Goal: Task Accomplishment & Management: Manage account settings

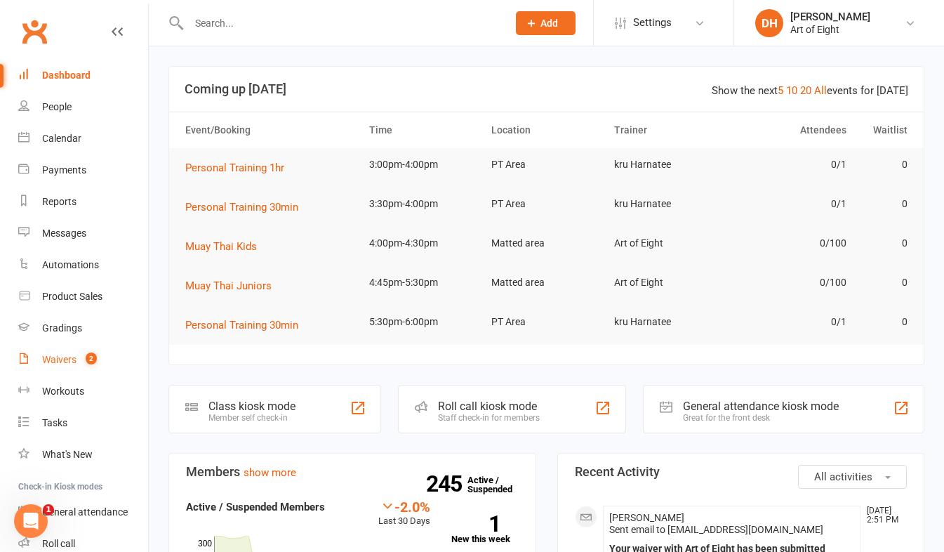
click at [66, 362] on div "Waivers" at bounding box center [59, 359] width 34 height 11
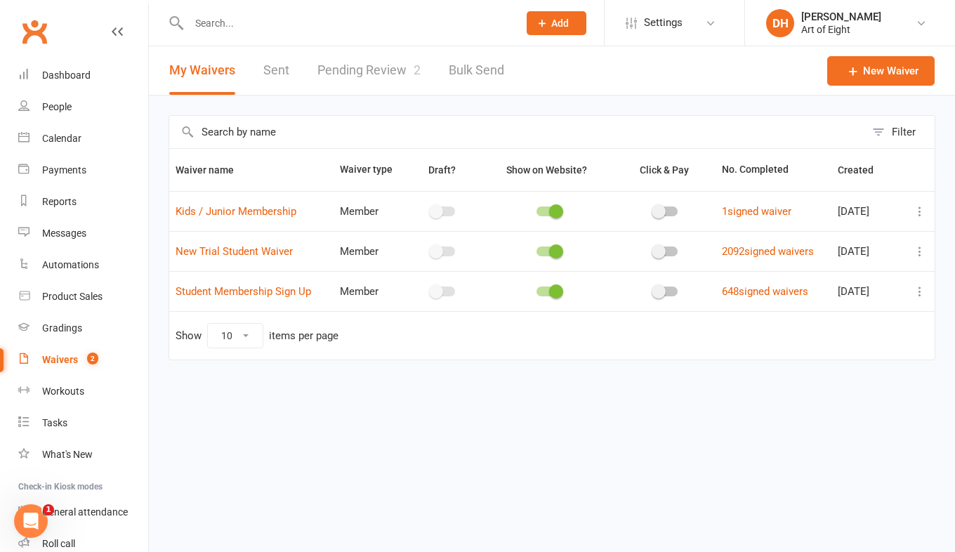
click at [338, 74] on link "Pending Review 2" at bounding box center [368, 70] width 103 height 48
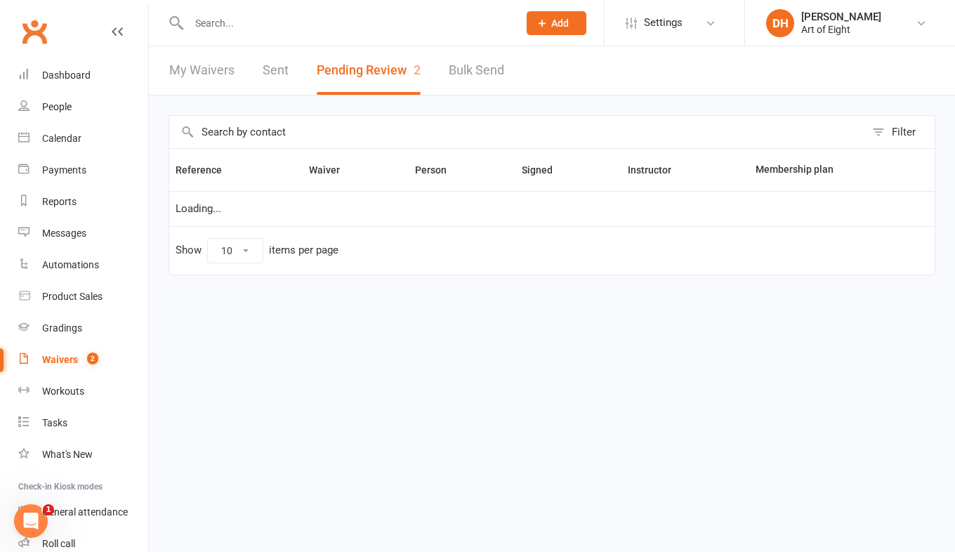
select select "50"
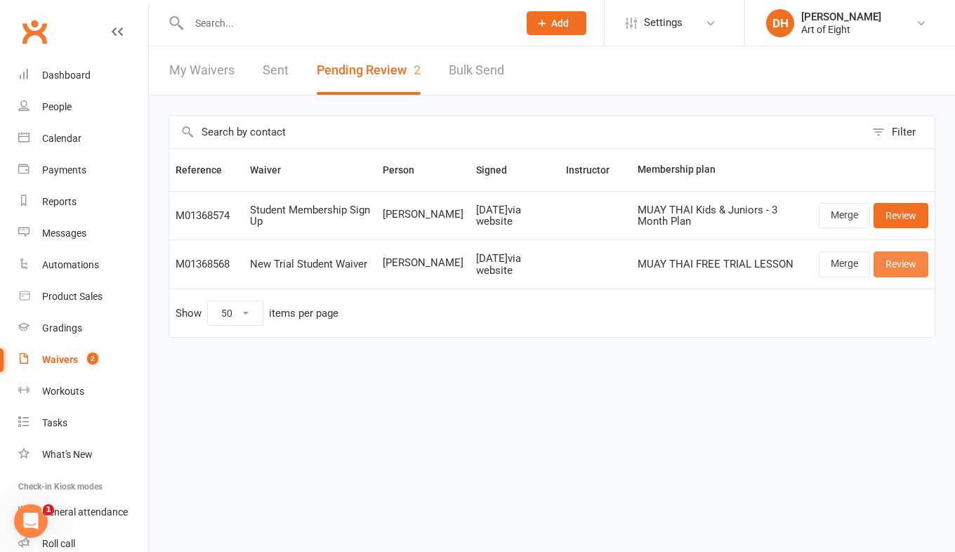
click at [902, 264] on link "Review" at bounding box center [901, 263] width 55 height 25
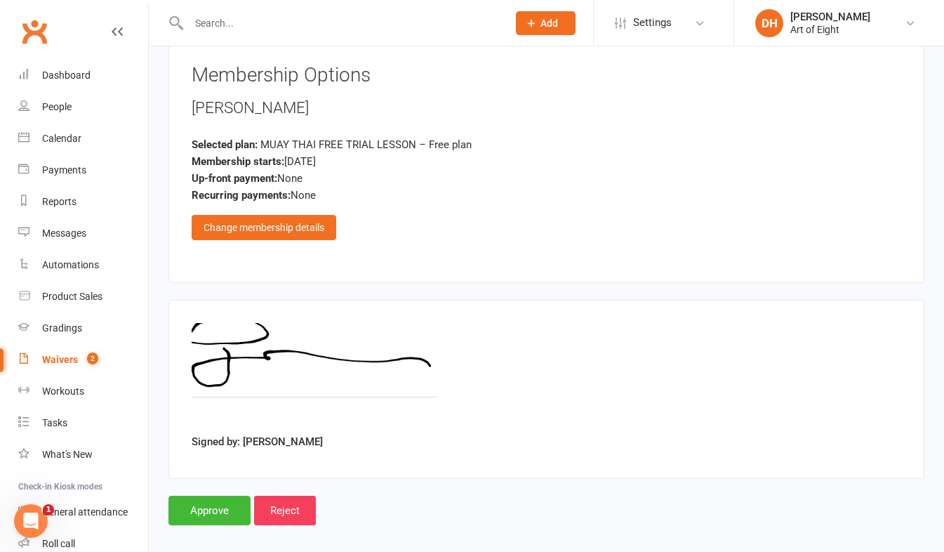
scroll to position [2332, 0]
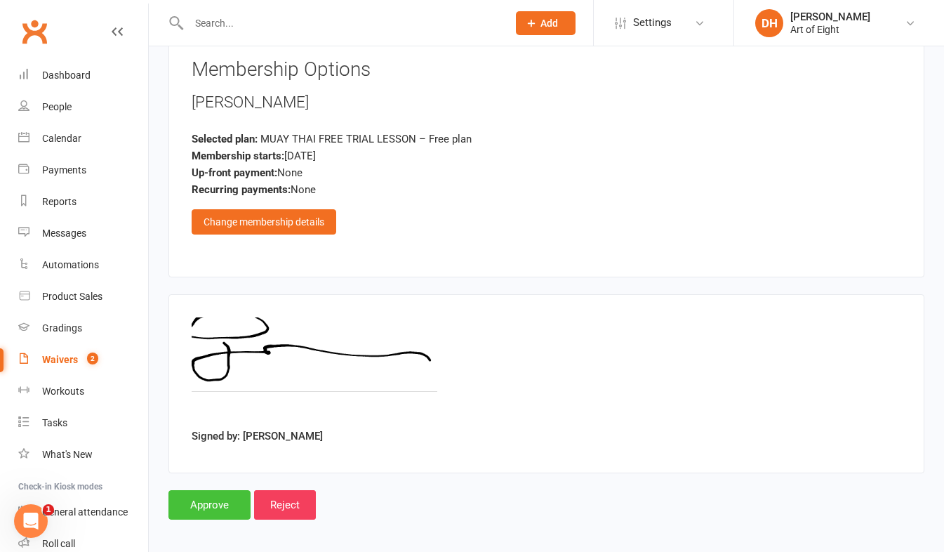
click at [225, 501] on input "Approve" at bounding box center [210, 504] width 82 height 29
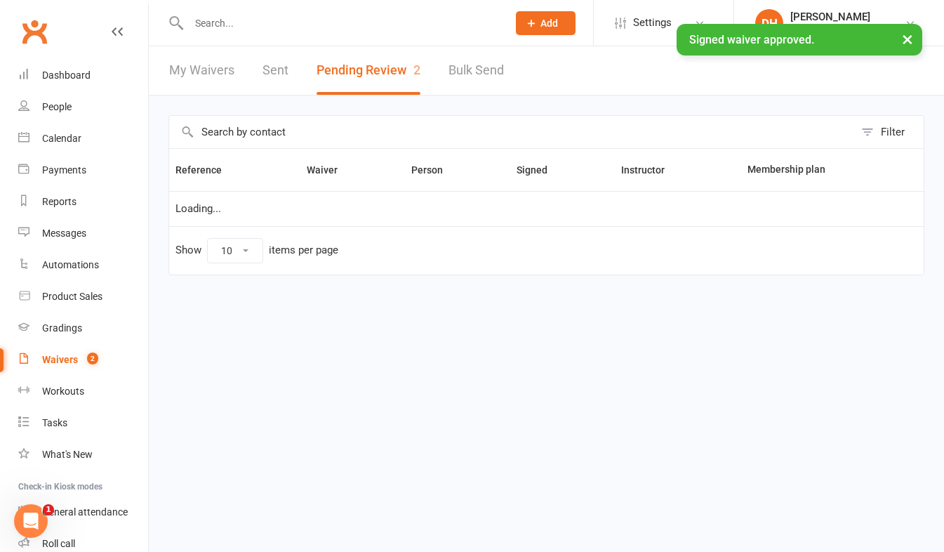
select select "50"
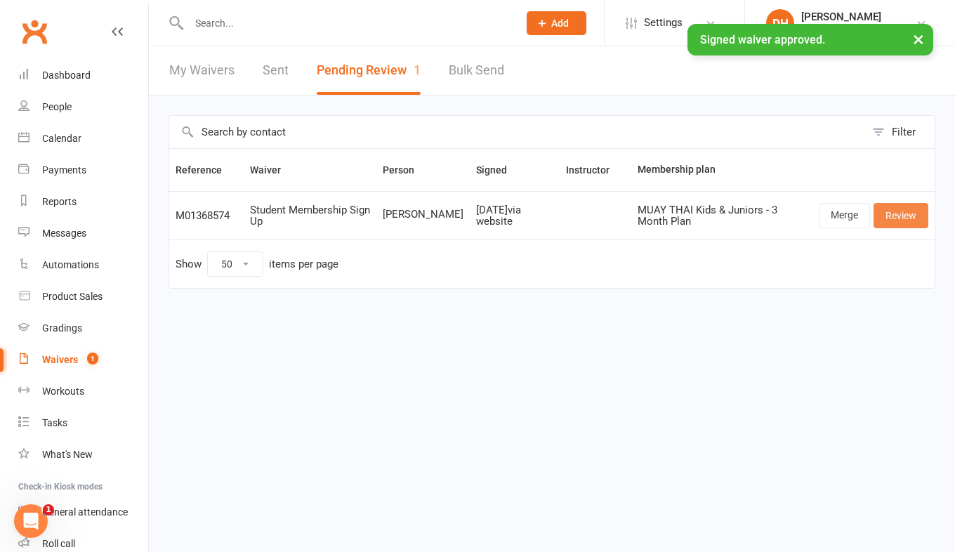
click at [888, 213] on link "Review" at bounding box center [901, 215] width 55 height 25
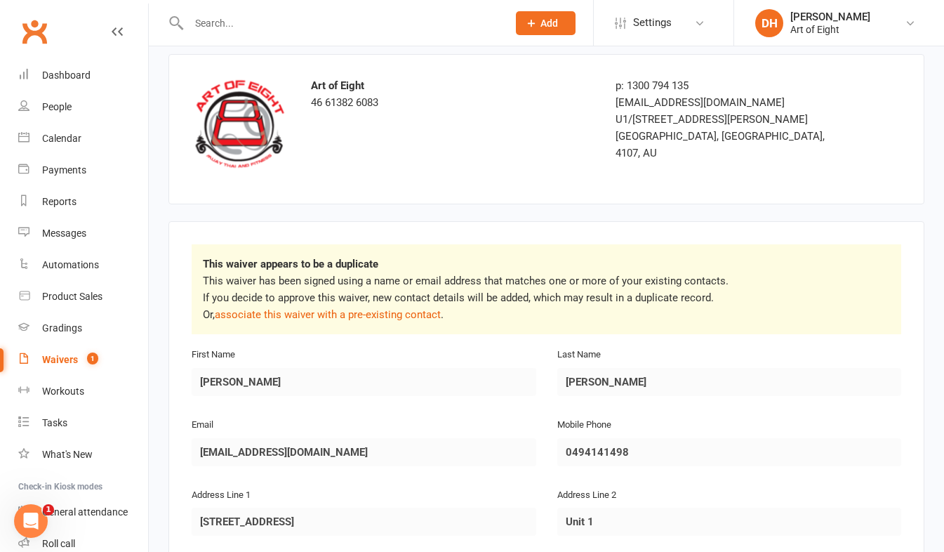
scroll to position [70, 0]
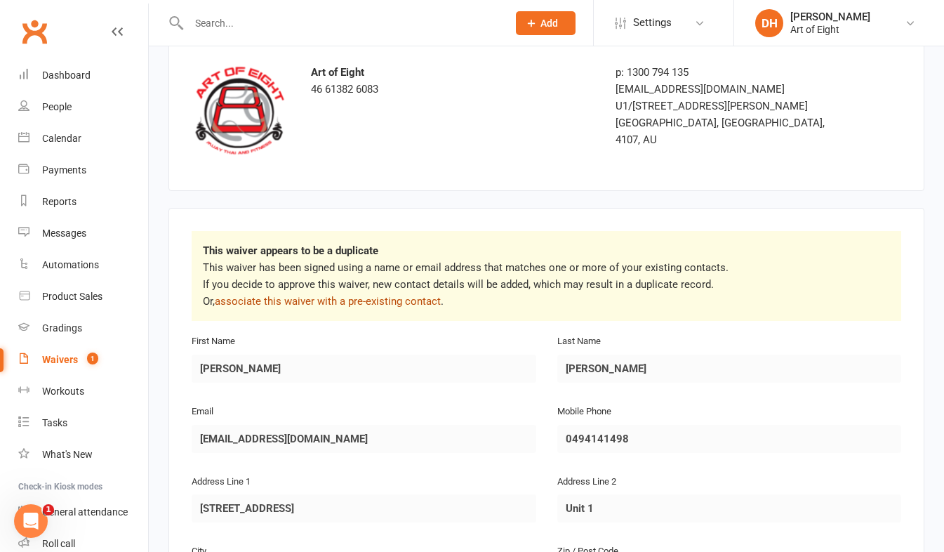
click at [362, 295] on link "associate this waiver with a pre-existing contact" at bounding box center [328, 301] width 226 height 13
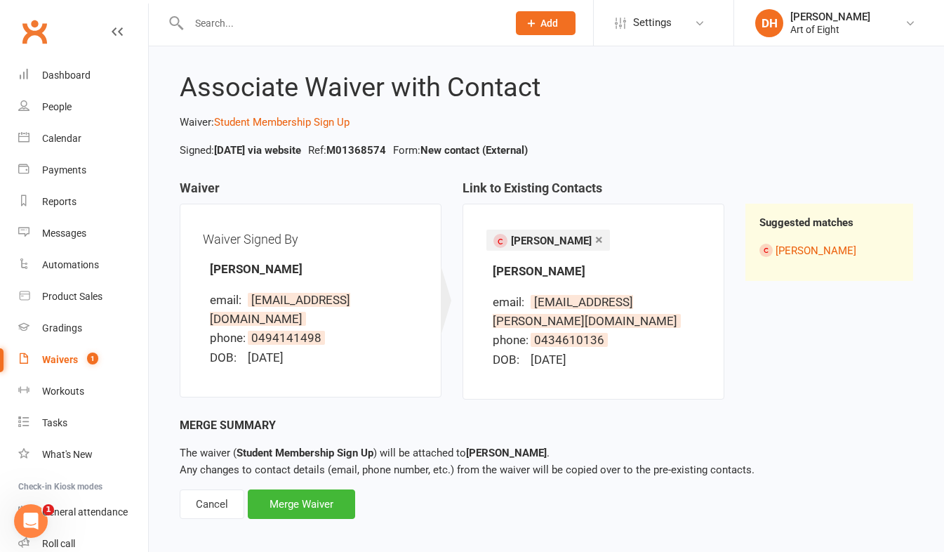
scroll to position [23, 0]
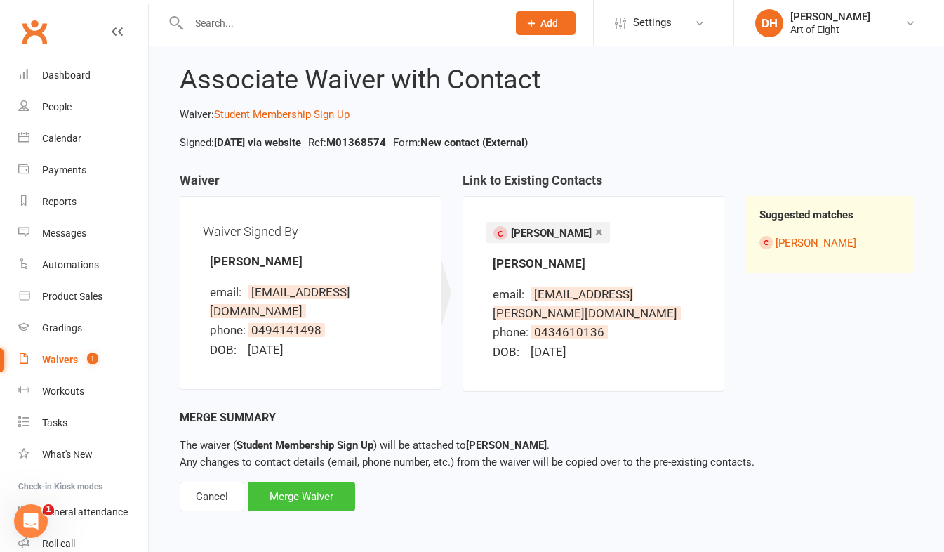
click at [318, 494] on div "Merge Waiver" at bounding box center [301, 496] width 107 height 29
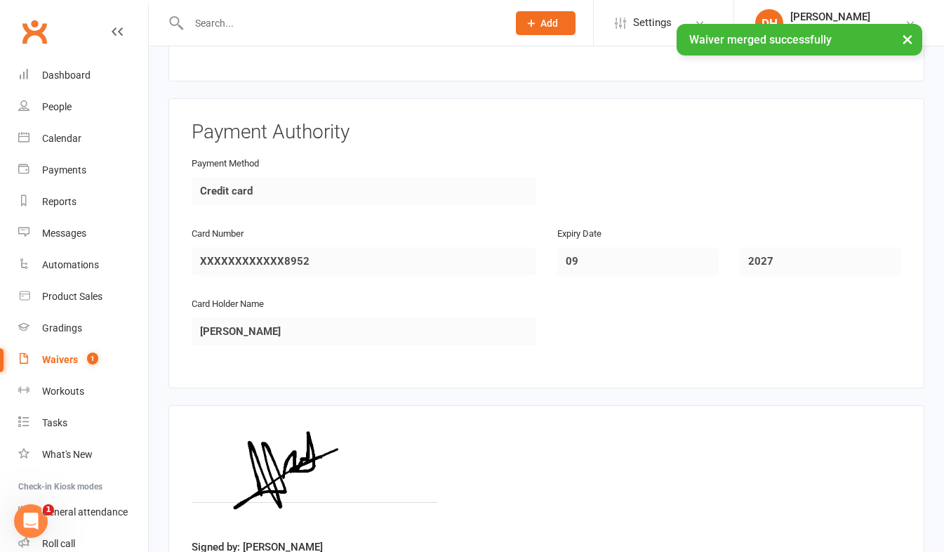
scroll to position [1657, 0]
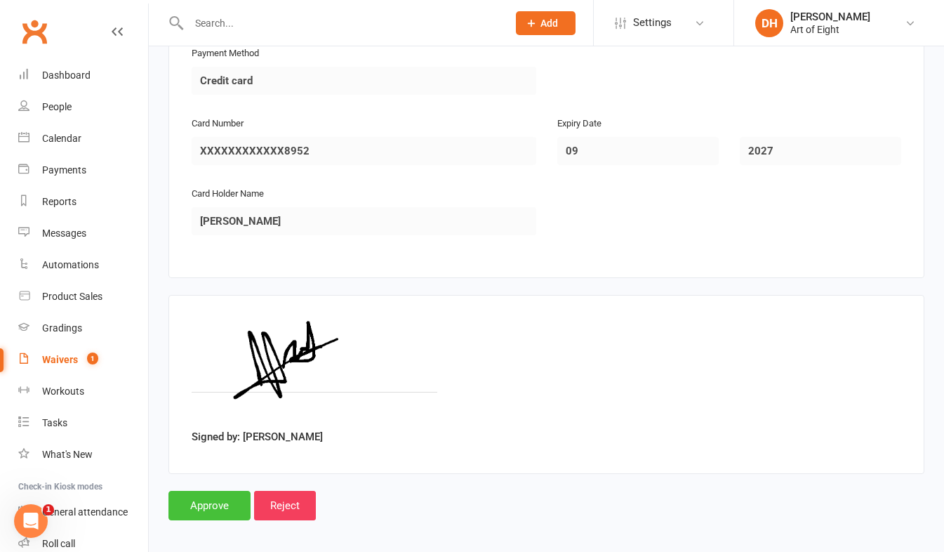
click at [218, 495] on input "Approve" at bounding box center [210, 505] width 82 height 29
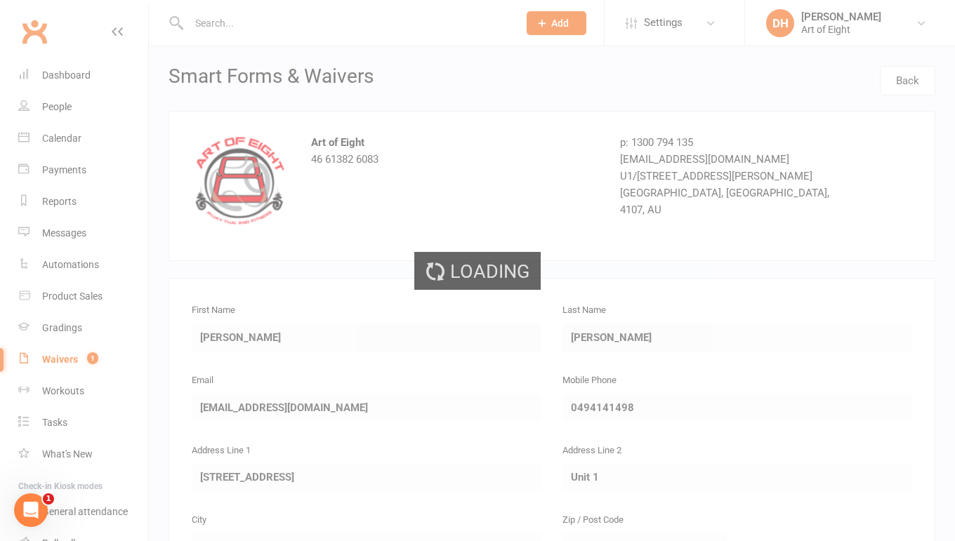
select select "50"
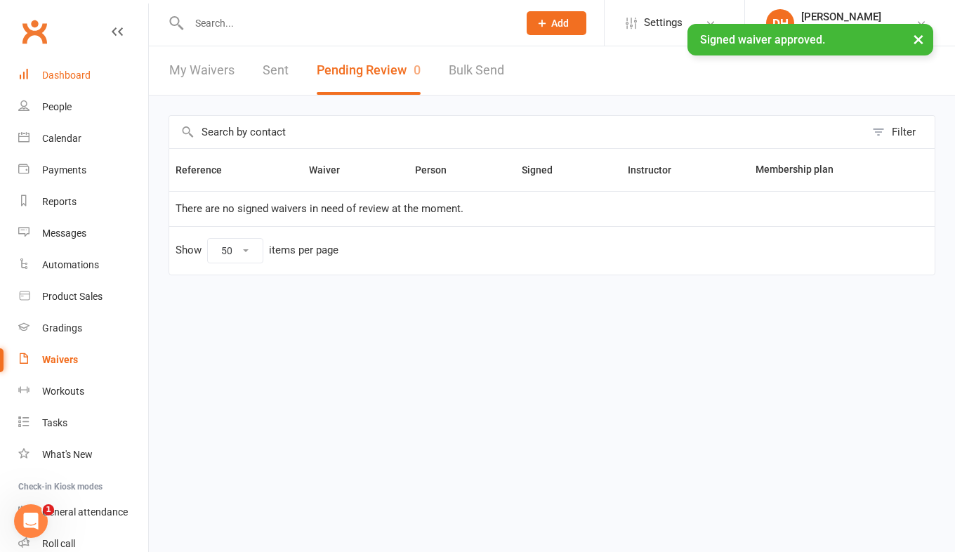
click at [70, 74] on div "Dashboard" at bounding box center [66, 75] width 48 height 11
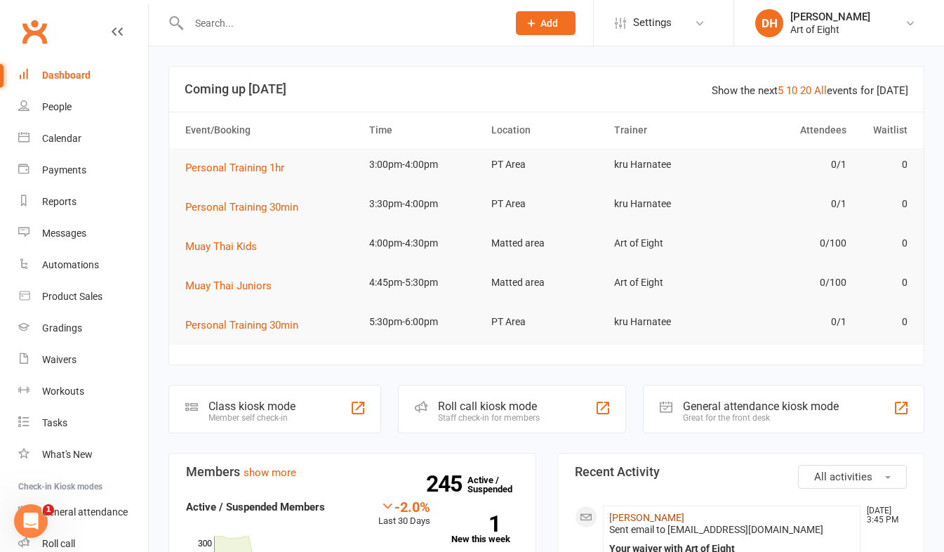
click at [635, 518] on link "[PERSON_NAME]" at bounding box center [646, 517] width 75 height 11
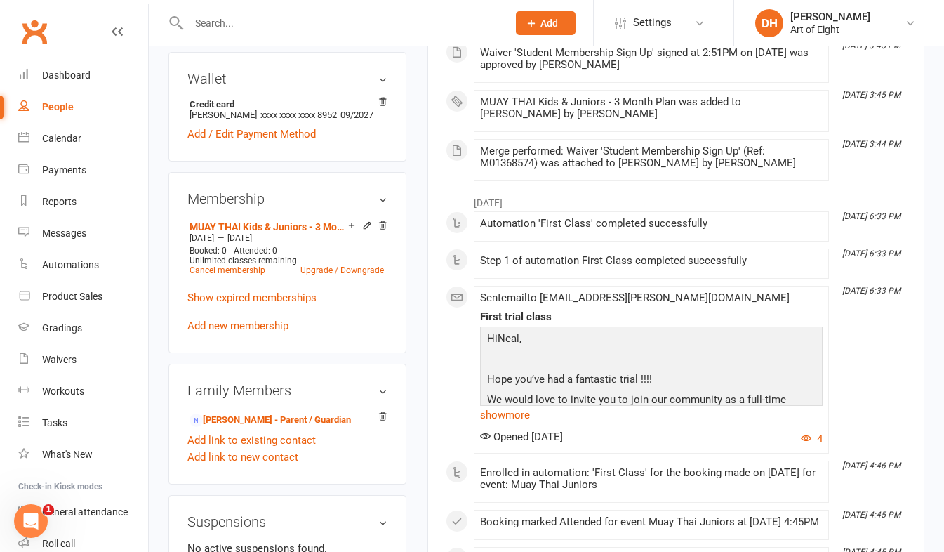
scroll to position [421, 0]
click at [249, 303] on link "Show expired memberships" at bounding box center [251, 297] width 129 height 13
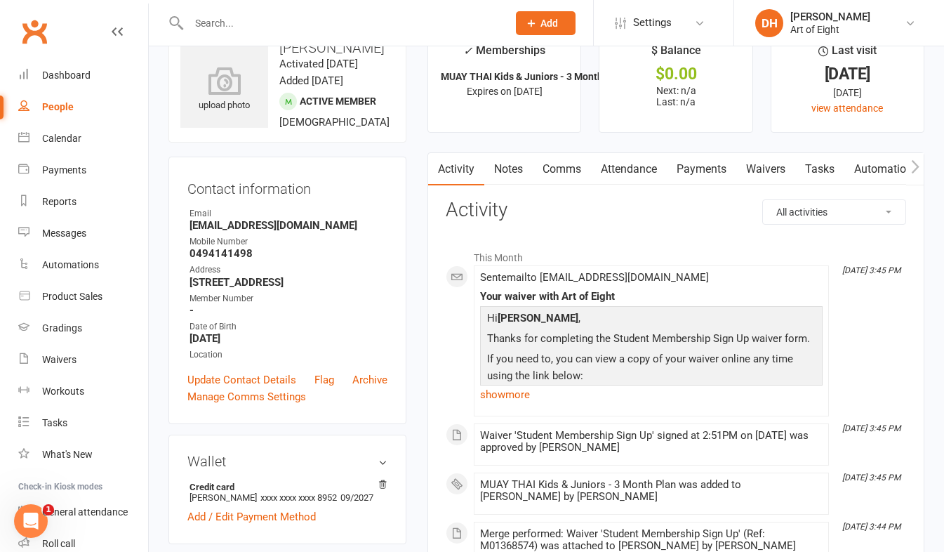
scroll to position [0, 0]
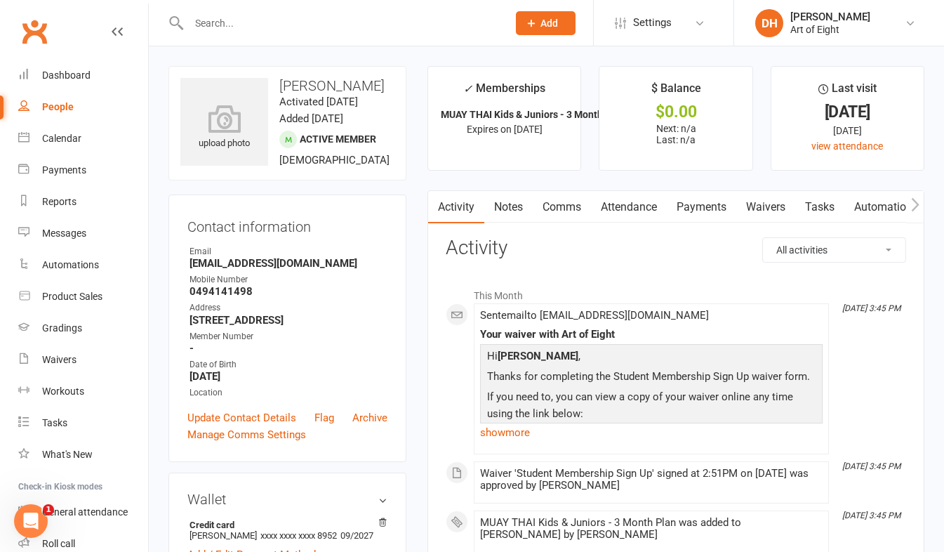
click at [93, 95] on link "People" at bounding box center [83, 107] width 130 height 32
select select "100"
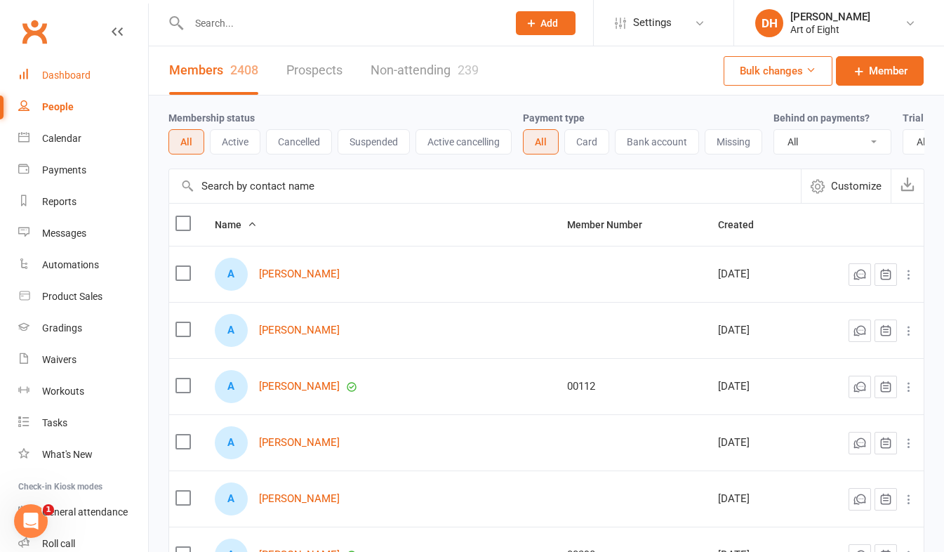
click at [72, 74] on div "Dashboard" at bounding box center [66, 75] width 48 height 11
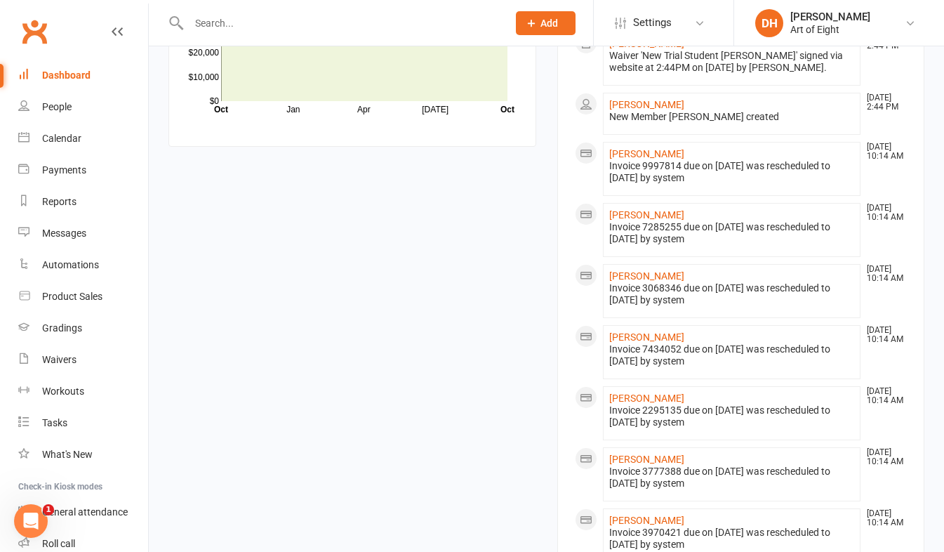
scroll to position [1393, 0]
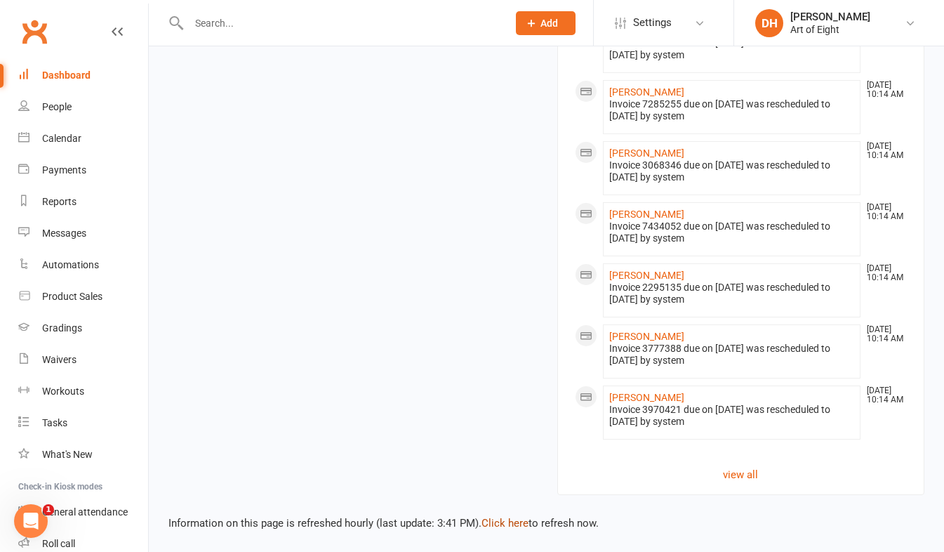
click at [506, 522] on link "Click here" at bounding box center [505, 523] width 47 height 13
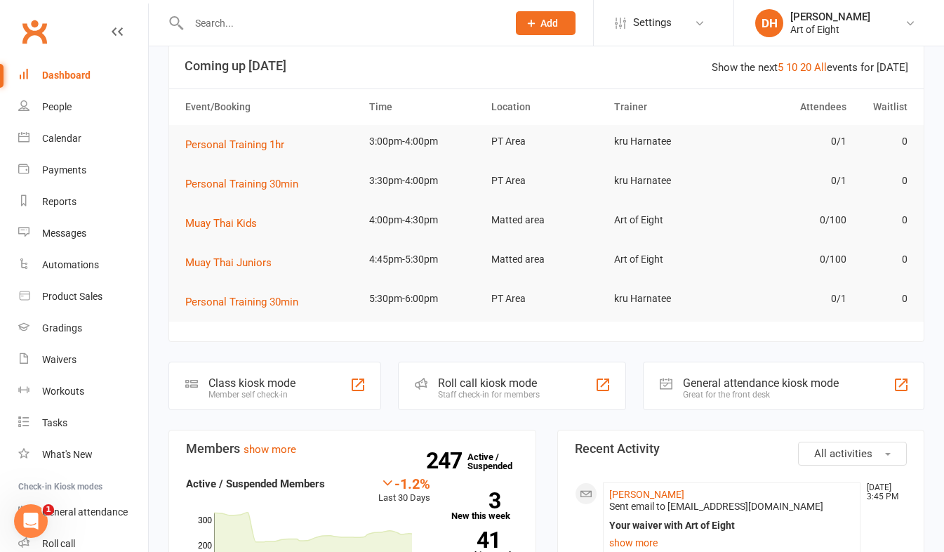
scroll to position [0, 0]
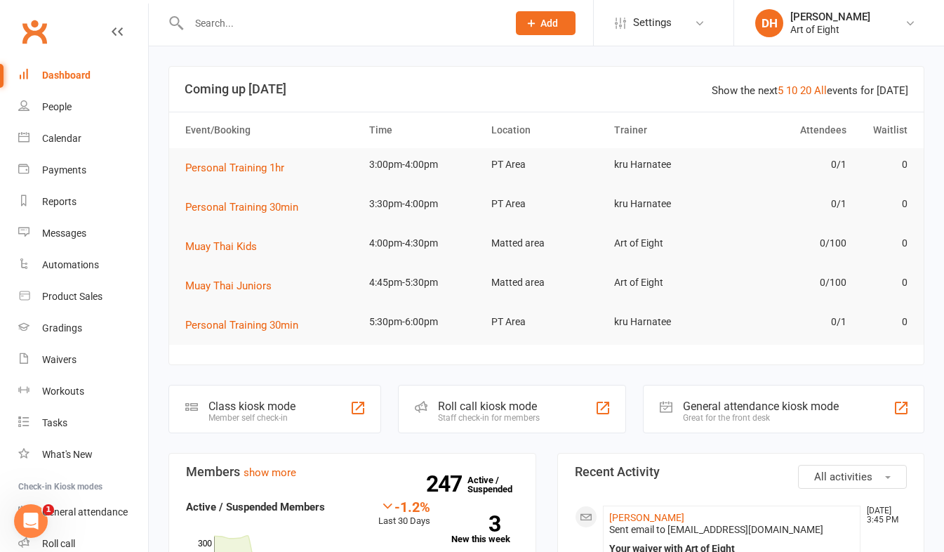
click at [252, 20] on input "text" at bounding box center [341, 23] width 313 height 20
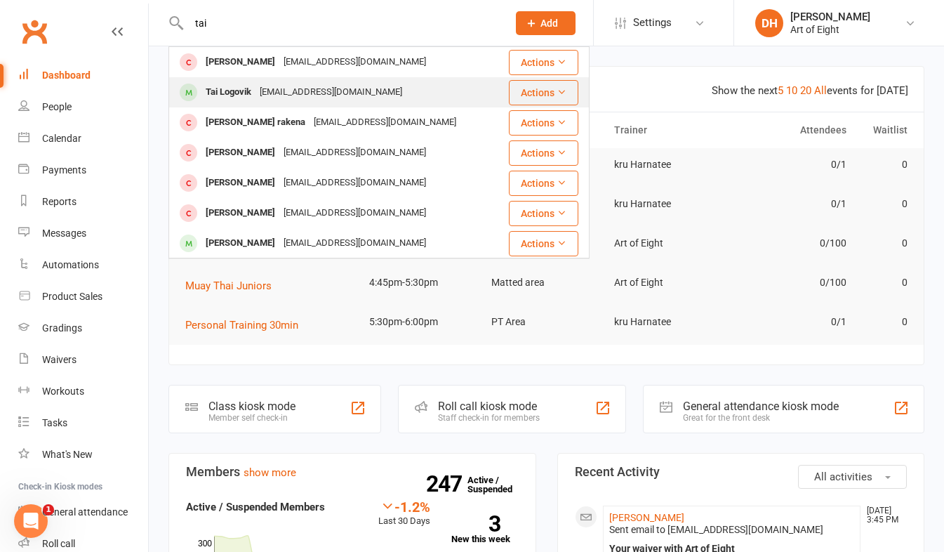
type input "tai"
click at [240, 83] on div "Tai Logovik" at bounding box center [229, 92] width 54 height 20
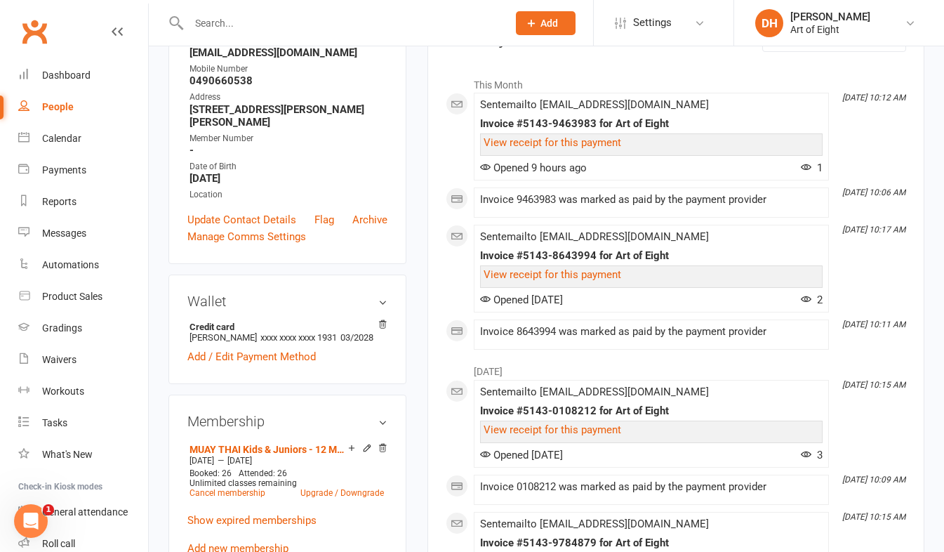
scroll to position [281, 0]
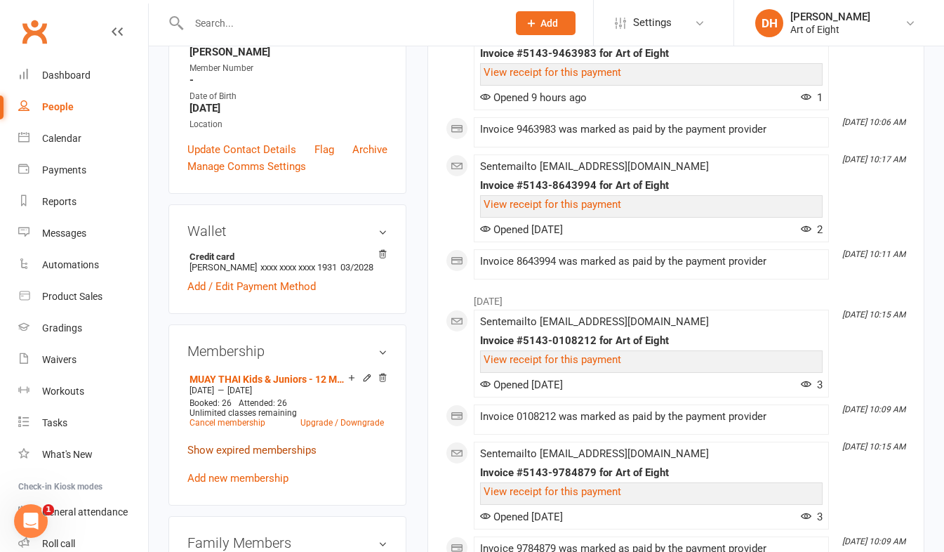
click at [217, 456] on link "Show expired memberships" at bounding box center [251, 450] width 129 height 13
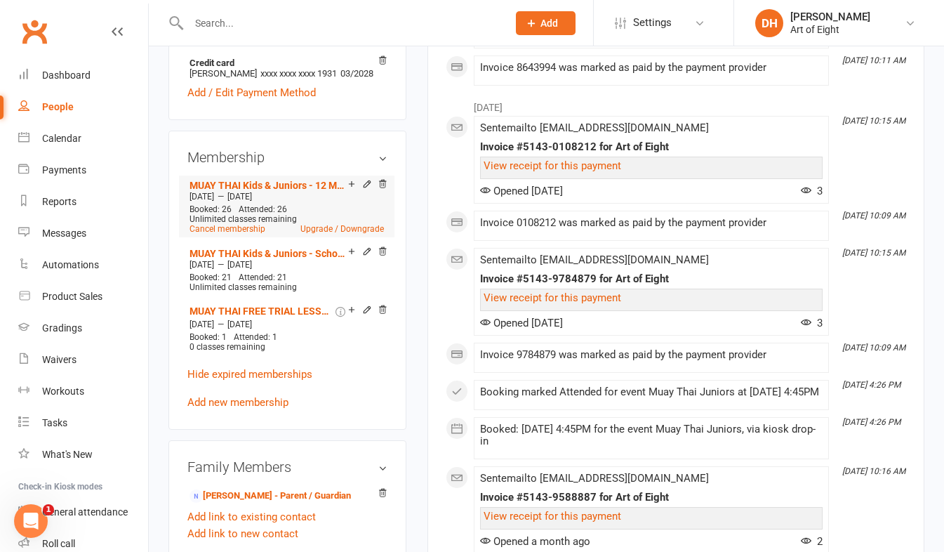
scroll to position [492, 0]
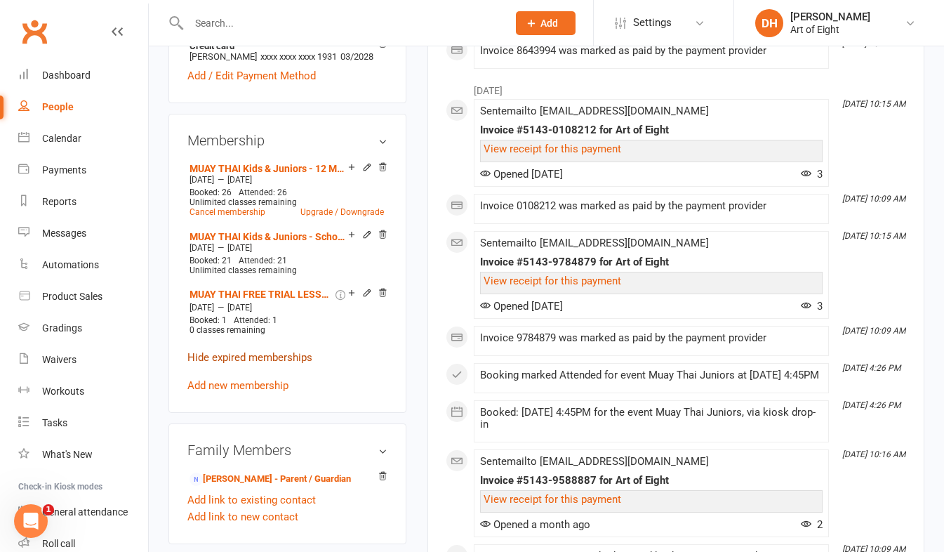
click at [266, 364] on link "Hide expired memberships" at bounding box center [249, 357] width 125 height 13
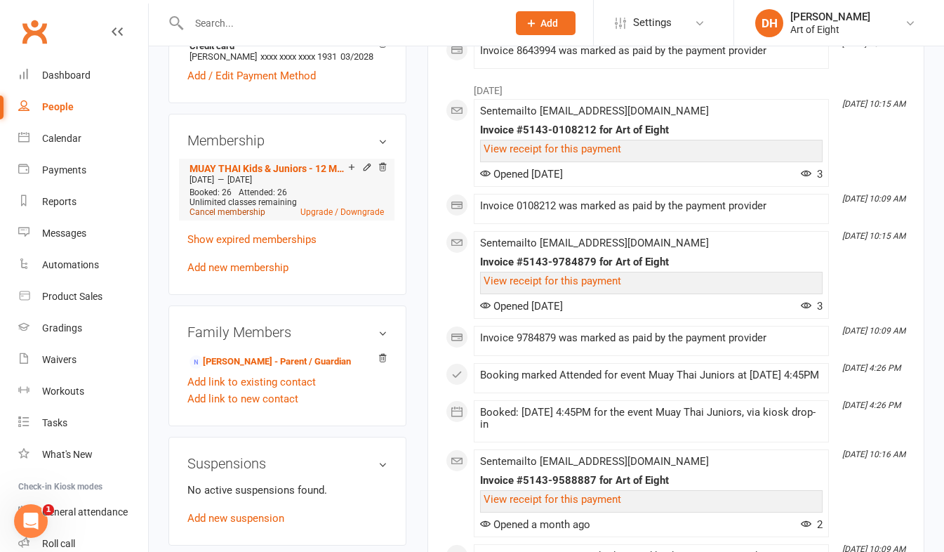
click at [242, 217] on link "Cancel membership" at bounding box center [228, 212] width 76 height 10
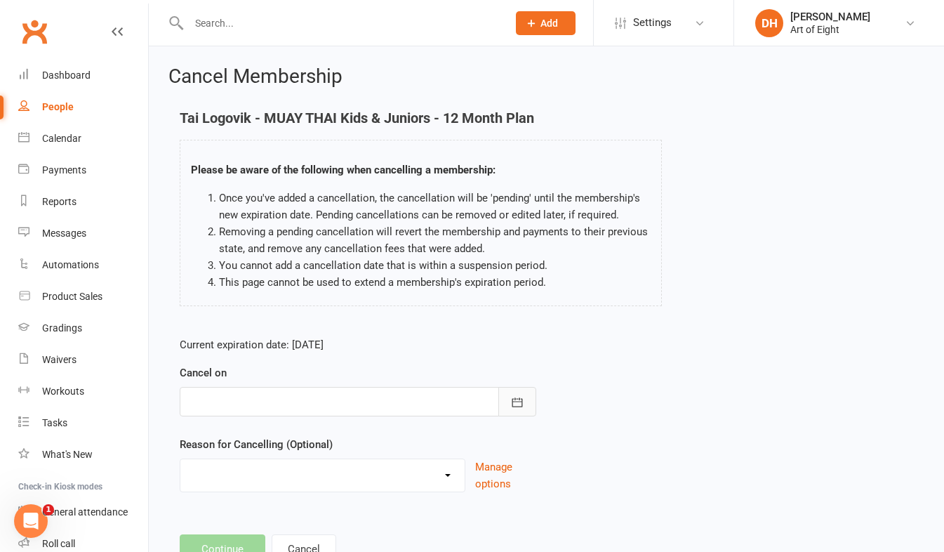
click at [509, 398] on button "button" at bounding box center [518, 401] width 38 height 29
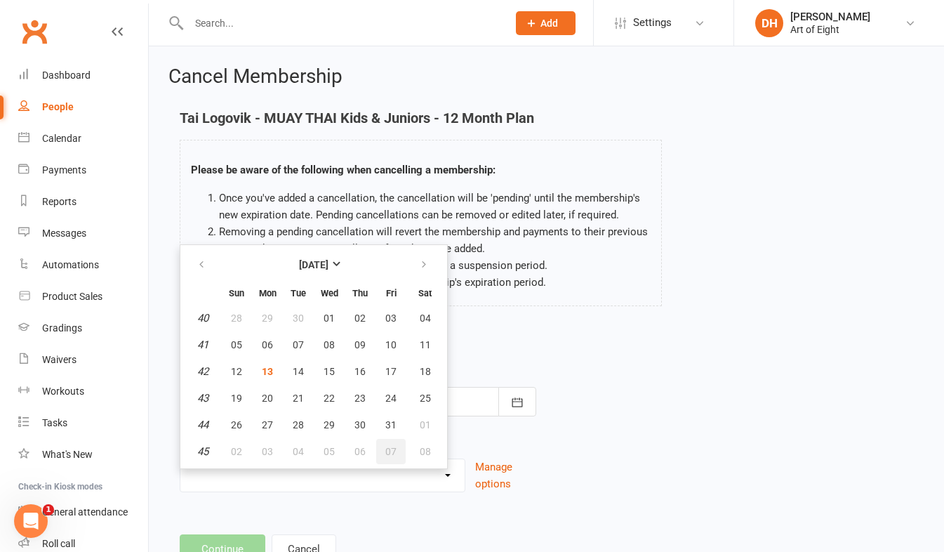
click at [388, 450] on span "07" at bounding box center [390, 451] width 11 height 11
type input "[DATE]"
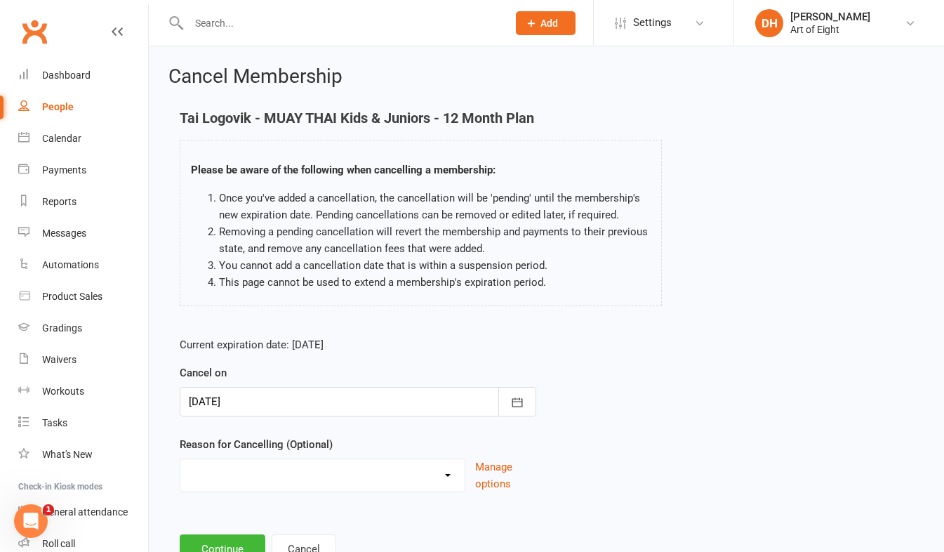
click at [453, 476] on select "Holiday Injury Other reason" at bounding box center [322, 473] width 284 height 28
select select "2"
click at [180, 459] on select "Holiday Injury Other reason" at bounding box center [322, 473] width 284 height 28
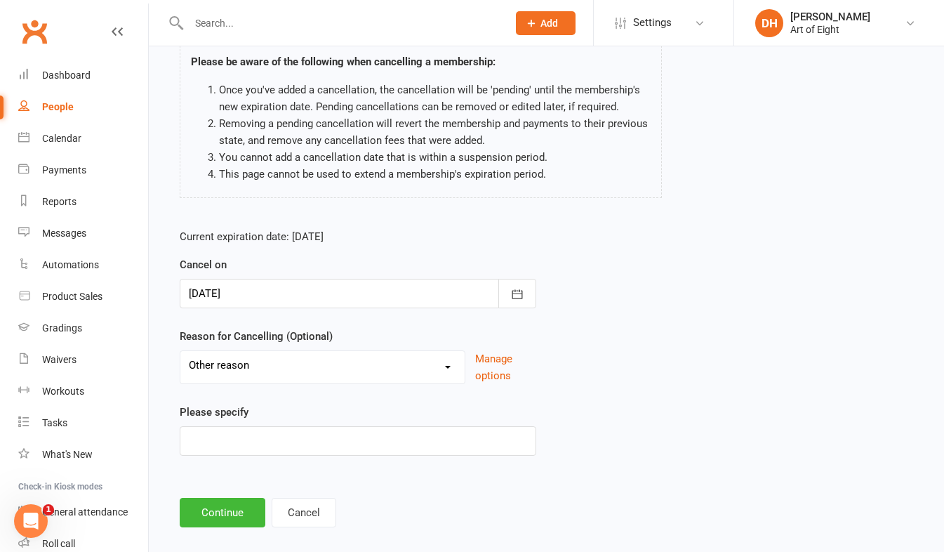
scroll to position [126, 0]
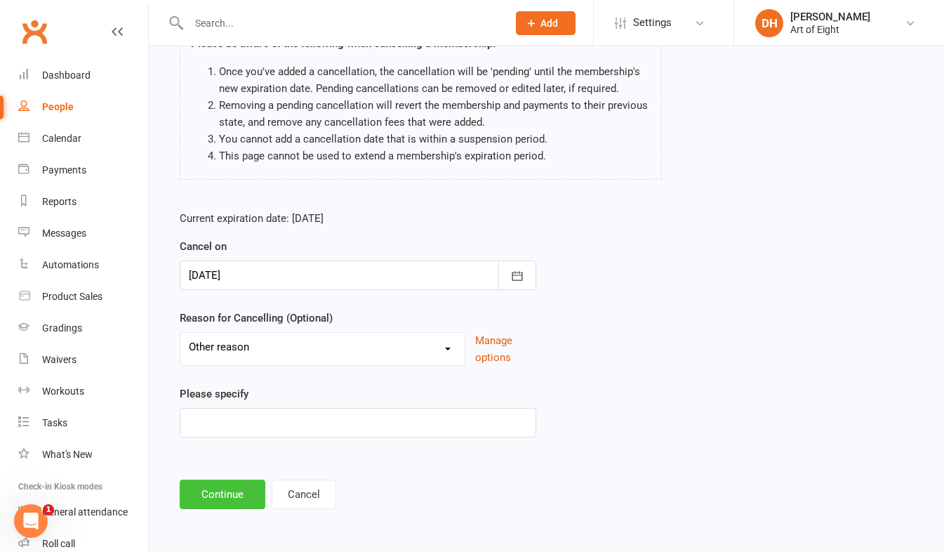
click at [221, 492] on button "Continue" at bounding box center [223, 494] width 86 height 29
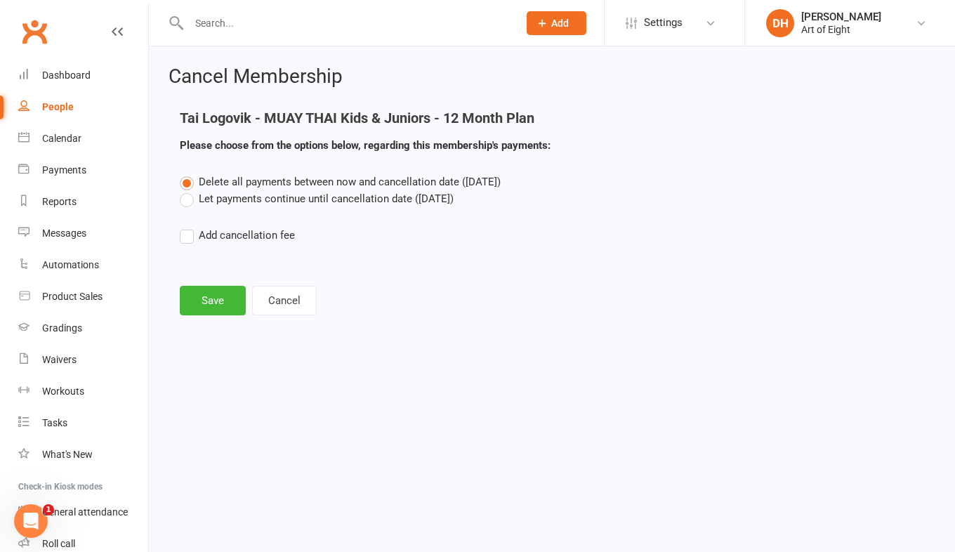
click at [185, 198] on label "Let payments continue until cancellation date ([DATE])" at bounding box center [317, 198] width 274 height 17
click at [185, 190] on input "Let payments continue until cancellation date ([DATE])" at bounding box center [184, 190] width 9 height 0
click at [205, 303] on button "Save" at bounding box center [213, 300] width 66 height 29
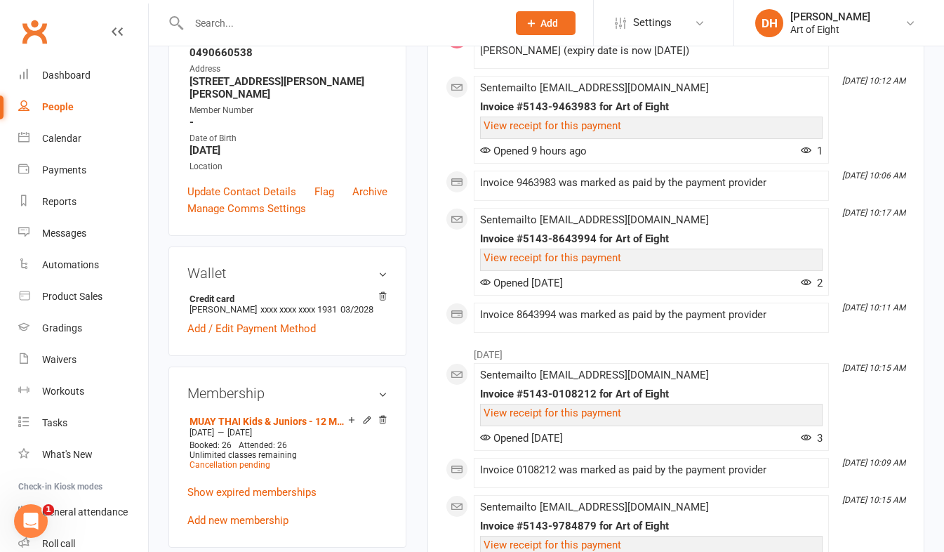
scroll to position [281, 0]
